Goal: Information Seeking & Learning: Learn about a topic

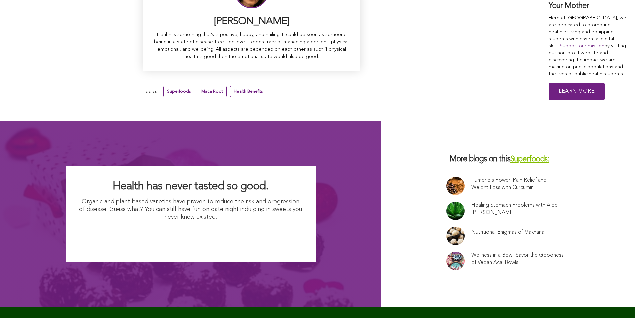
scroll to position [4265, 0]
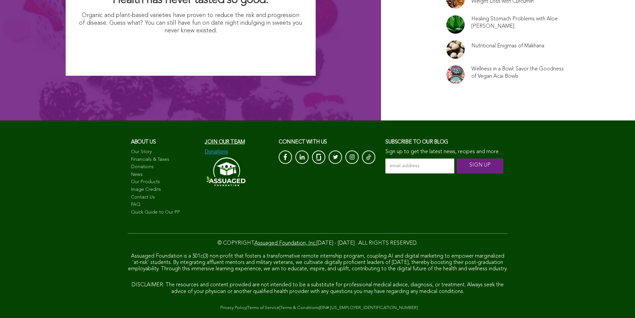
click at [385, 158] on input "email address *" at bounding box center [419, 165] width 69 height 15
click at [457, 158] on input "SIGN UP" at bounding box center [480, 165] width 47 height 15
click at [131, 149] on link "Our Story" at bounding box center [164, 152] width 67 height 7
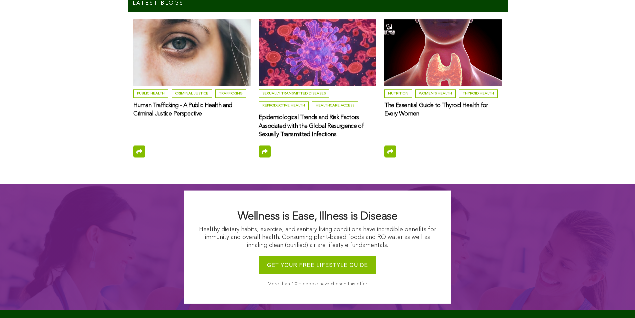
scroll to position [2456, 0]
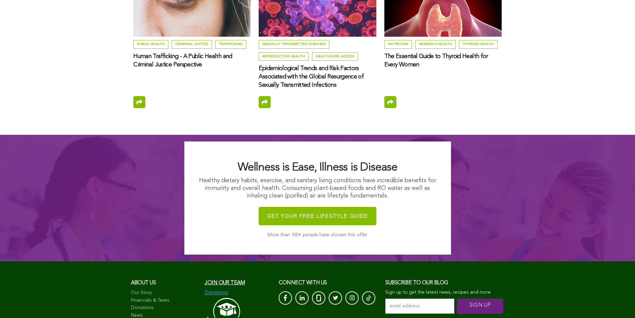
scroll to position [2434, 0]
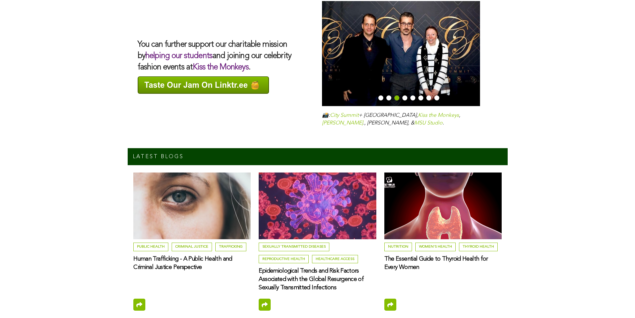
scroll to position [2137, 1]
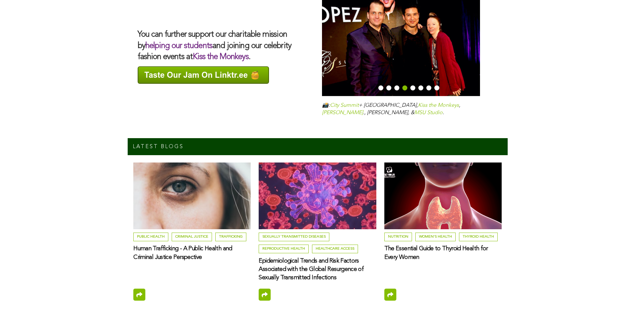
click at [384, 162] on img at bounding box center [442, 195] width 117 height 67
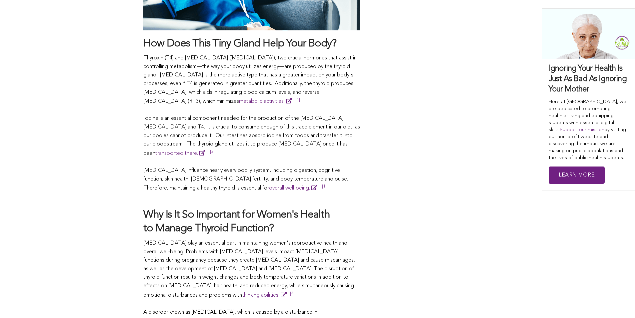
scroll to position [690, 0]
